Goal: Task Accomplishment & Management: Manage account settings

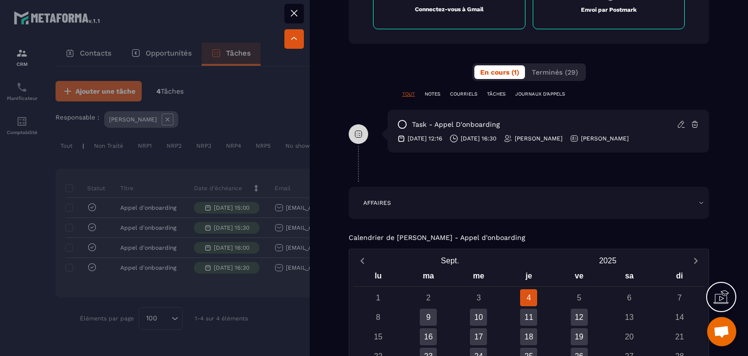
scroll to position [585, 0]
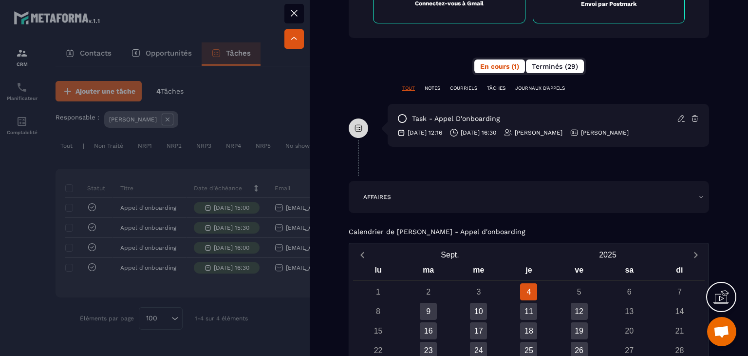
click at [526, 67] on button "Terminés (29)" at bounding box center [555, 66] width 58 height 14
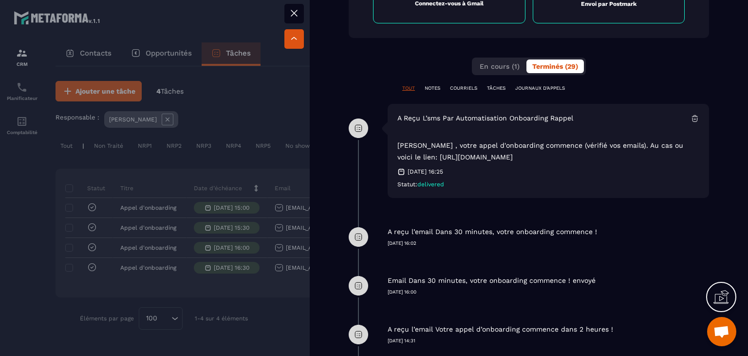
drag, startPoint x: 400, startPoint y: 231, endPoint x: 597, endPoint y: 225, distance: 197.9
click at [597, 225] on div "A reçu l’email Dans 30 minutes, votre onboarding commence ! [DATE] 16:02" at bounding box center [549, 229] width 322 height 34
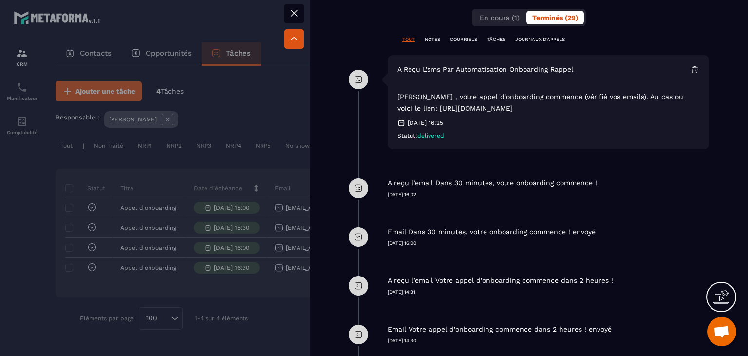
scroll to position [731, 0]
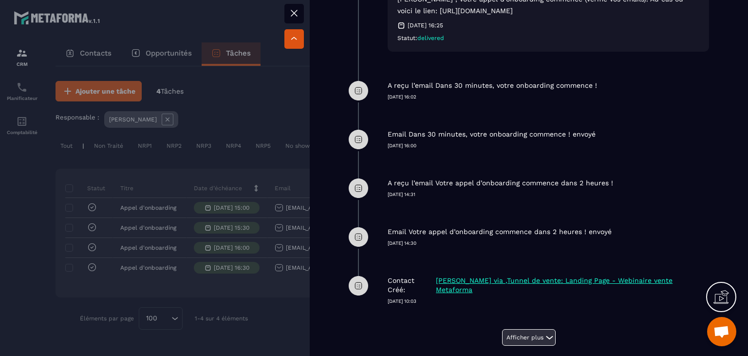
click at [526, 329] on button "Afficher plus" at bounding box center [529, 337] width 54 height 17
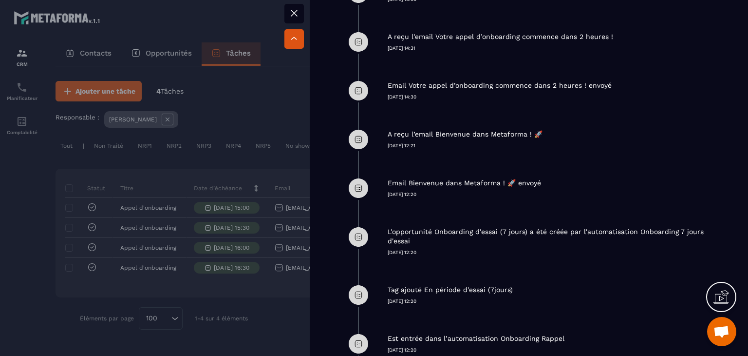
scroll to position [828, 0]
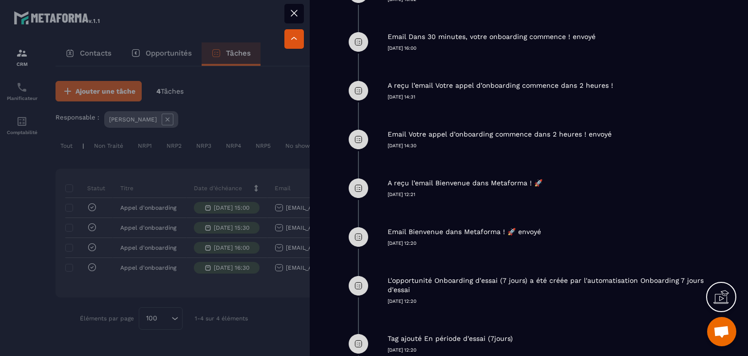
drag, startPoint x: 384, startPoint y: 195, endPoint x: 429, endPoint y: 198, distance: 44.4
click at [429, 198] on div "A reçu l’email Bienvenue dans Metaforma ! 🚀 [DATE] 12:21" at bounding box center [529, 188] width 361 height 49
drag, startPoint x: 435, startPoint y: 181, endPoint x: 540, endPoint y: 181, distance: 105.3
click at [540, 181] on p "A reçu l’email Bienvenue dans Metaforma ! 🚀" at bounding box center [465, 182] width 155 height 9
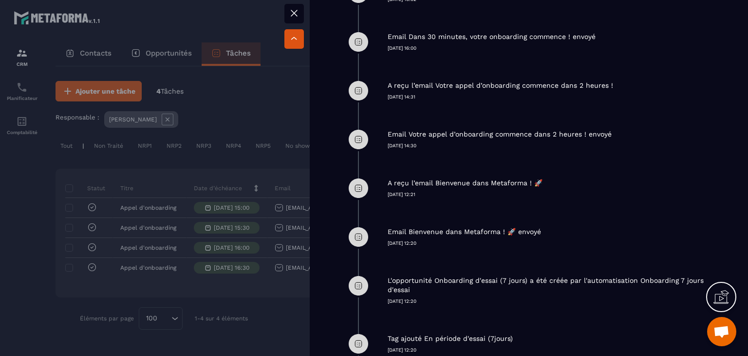
click at [561, 178] on div "A reçu l’email Bienvenue dans Metaforma ! 🚀" at bounding box center [549, 182] width 322 height 9
drag, startPoint x: 542, startPoint y: 187, endPoint x: 535, endPoint y: 185, distance: 7.5
click at [535, 185] on div "A reçu l’email Bienvenue dans Metaforma ! 🚀" at bounding box center [549, 182] width 322 height 9
click at [482, 180] on p "A reçu l’email Bienvenue dans Metaforma ! 🚀" at bounding box center [465, 182] width 155 height 9
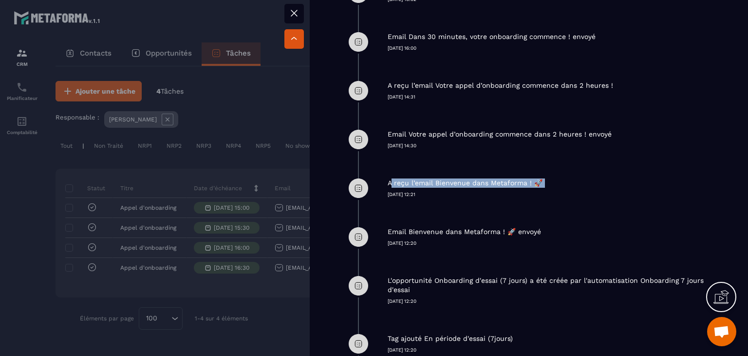
click at [482, 180] on p "A reçu l’email Bienvenue dans Metaforma ! 🚀" at bounding box center [465, 182] width 155 height 9
click at [508, 180] on p "A reçu l’email Bienvenue dans Metaforma ! 🚀" at bounding box center [465, 182] width 155 height 9
click at [474, 187] on div "A reçu l’email Bienvenue dans Metaforma ! 🚀 [DATE] 12:21" at bounding box center [549, 181] width 322 height 34
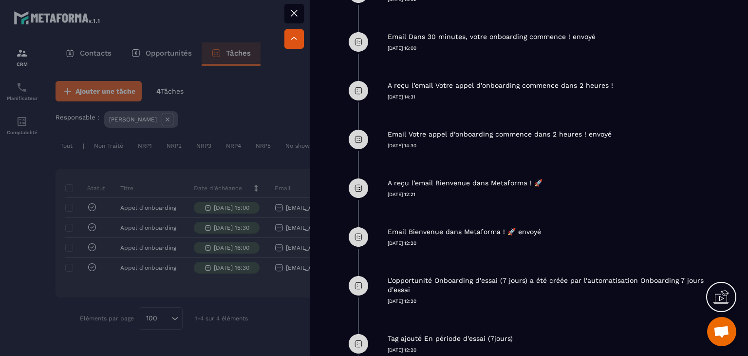
click at [473, 166] on div "A reçu l’email Bienvenue dans Metaforma ! 🚀 [DATE] 12:21" at bounding box center [549, 181] width 322 height 34
drag, startPoint x: 408, startPoint y: 228, endPoint x: 550, endPoint y: 230, distance: 142.3
click at [550, 230] on div "Email Bienvenue dans Metaforma ! 🚀 envoyé" at bounding box center [549, 231] width 322 height 9
click at [539, 171] on div "A reçu l’email Bienvenue dans Metaforma ! 🚀 [DATE] 12:21" at bounding box center [549, 181] width 322 height 34
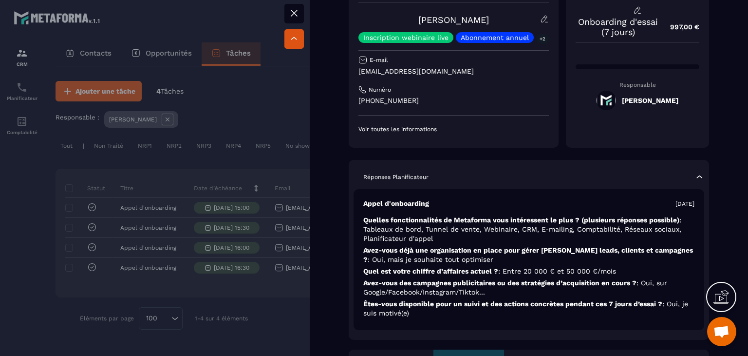
scroll to position [0, 0]
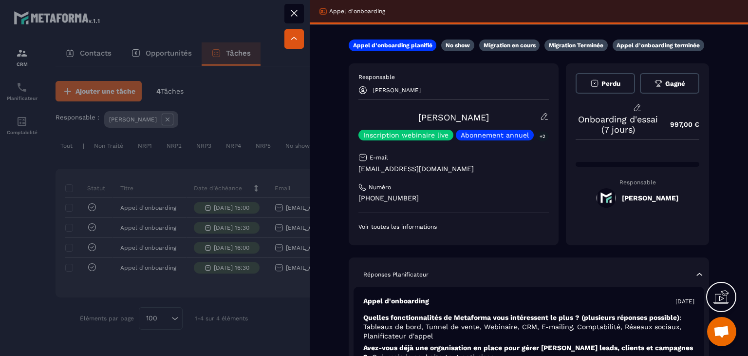
click at [300, 7] on icon at bounding box center [294, 13] width 12 height 12
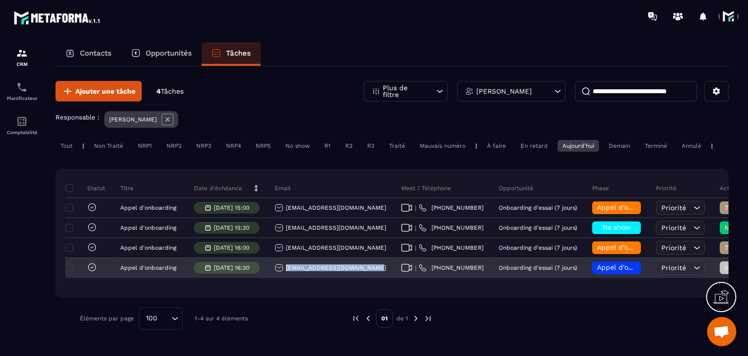
drag, startPoint x: 371, startPoint y: 277, endPoint x: 285, endPoint y: 278, distance: 86.7
click at [285, 278] on div "[EMAIL_ADDRESS][DOMAIN_NAME]" at bounding box center [331, 267] width 127 height 19
copy p "[EMAIL_ADDRESS][DOMAIN_NAME]"
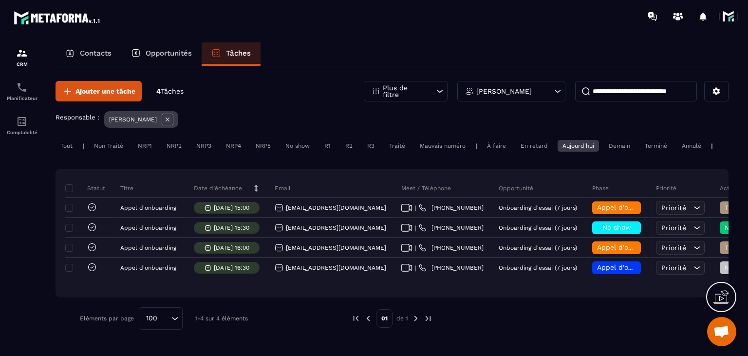
click at [102, 144] on div "Non Traité" at bounding box center [108, 146] width 39 height 12
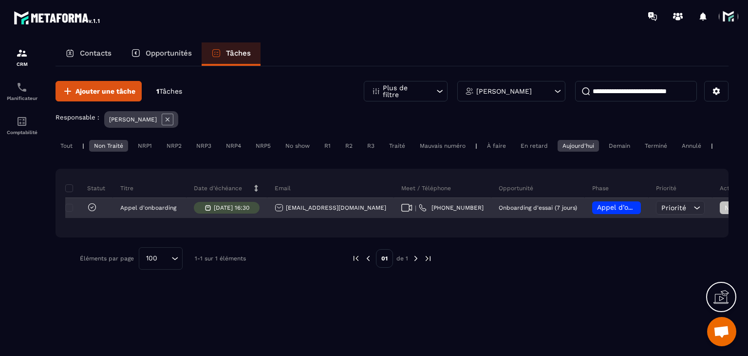
click at [597, 211] on span "Appel d’onboarding planifié" at bounding box center [643, 207] width 92 height 8
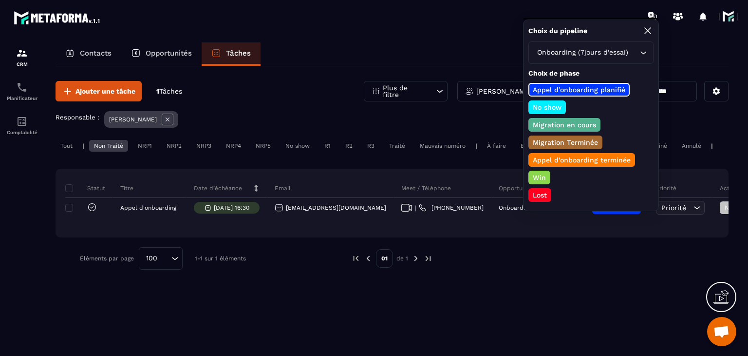
click at [550, 161] on p "Appel d’onboarding terminée" at bounding box center [582, 160] width 101 height 10
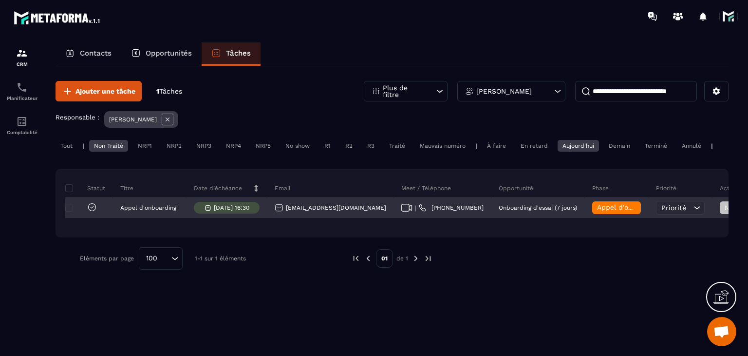
click at [725, 211] on span "Non Traité" at bounding box center [745, 208] width 41 height 8
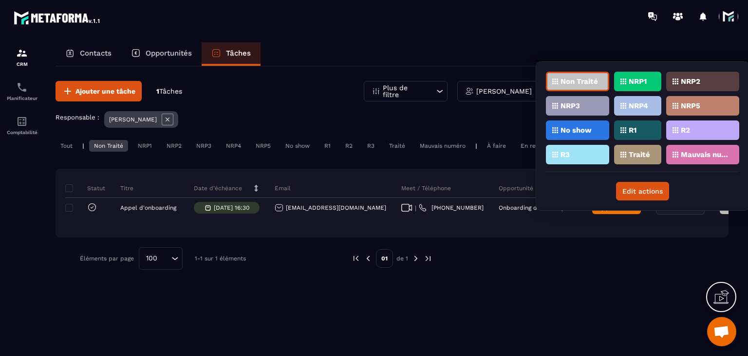
click at [623, 73] on div "NRP1" at bounding box center [637, 81] width 47 height 19
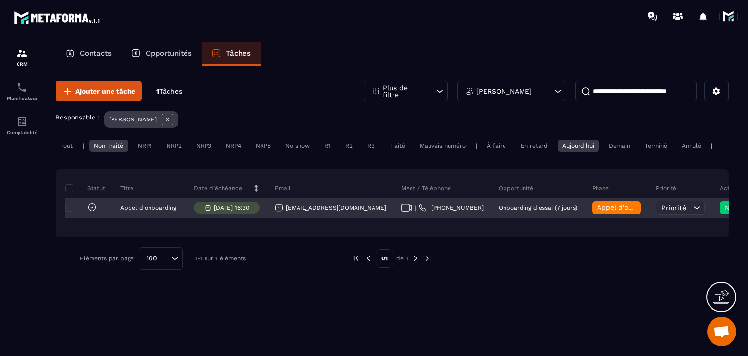
click at [725, 211] on span "NRP1" at bounding box center [745, 208] width 41 height 8
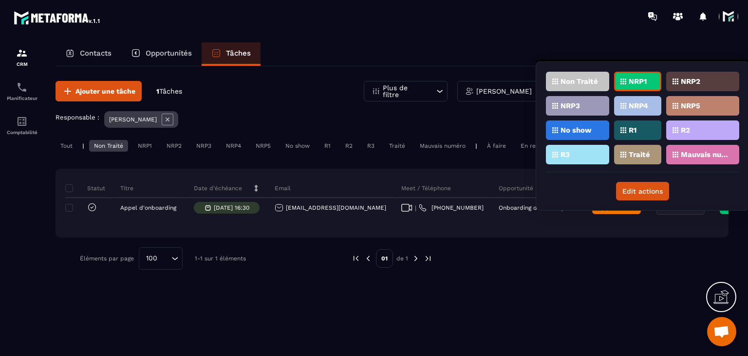
click at [645, 158] on div "Traité" at bounding box center [637, 154] width 47 height 19
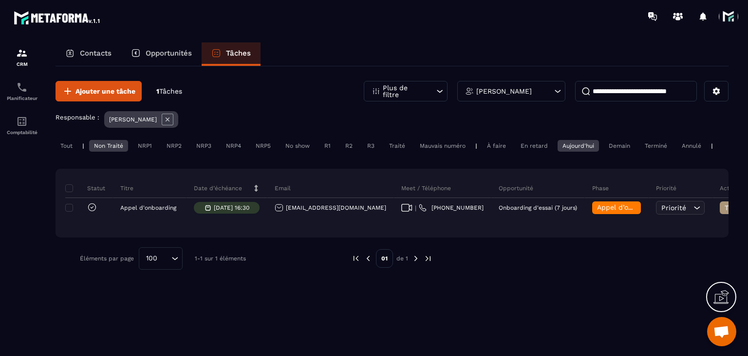
click at [618, 267] on div at bounding box center [575, 258] width 257 height 22
